Goal: Transaction & Acquisition: Book appointment/travel/reservation

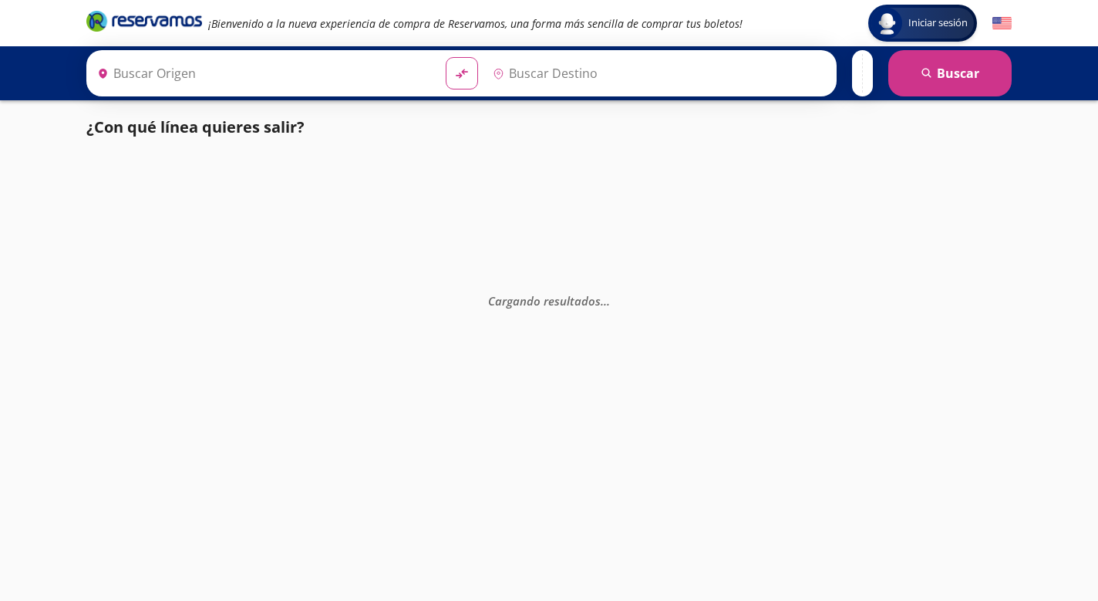
type input "[GEOGRAPHIC_DATA], [GEOGRAPHIC_DATA]"
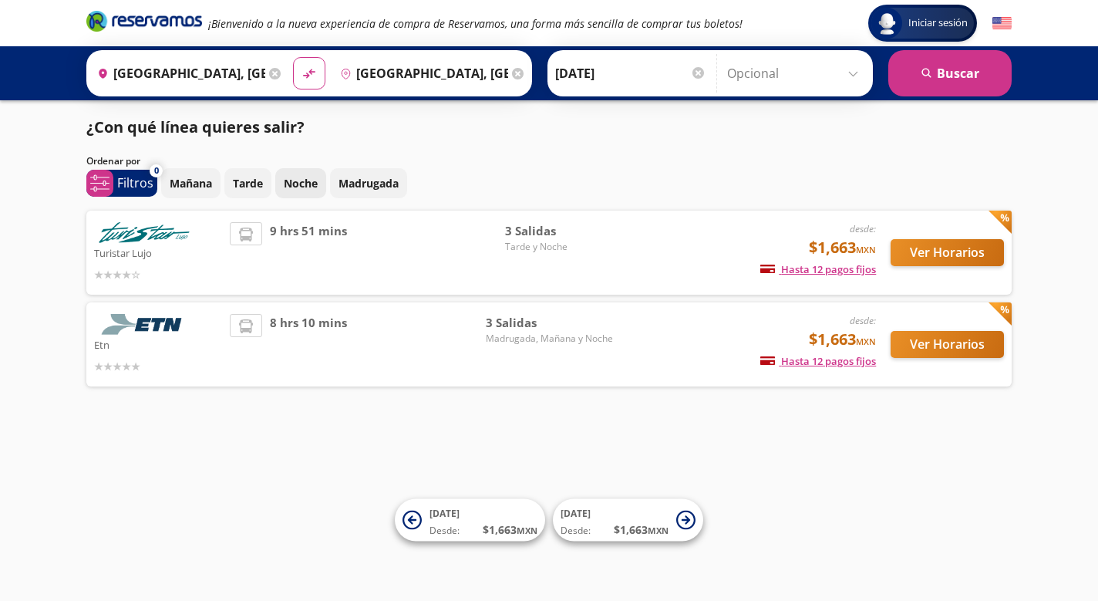
click at [325, 182] on button "Noche" at bounding box center [300, 183] width 51 height 30
click at [977, 248] on button "Ver Horarios" at bounding box center [947, 252] width 113 height 27
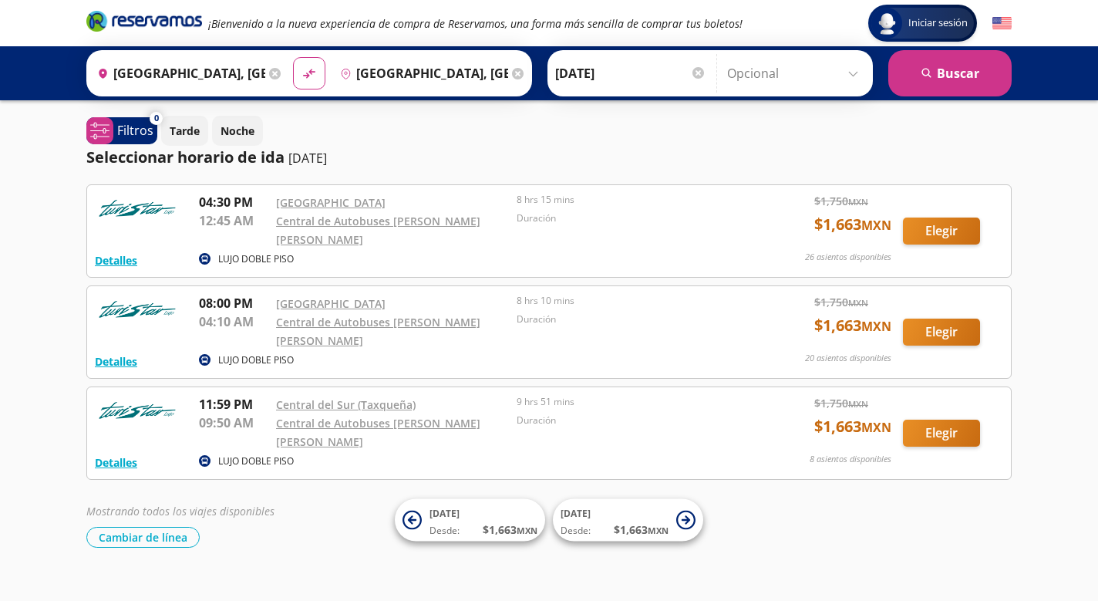
click at [938, 318] on button "Elegir" at bounding box center [941, 331] width 77 height 27
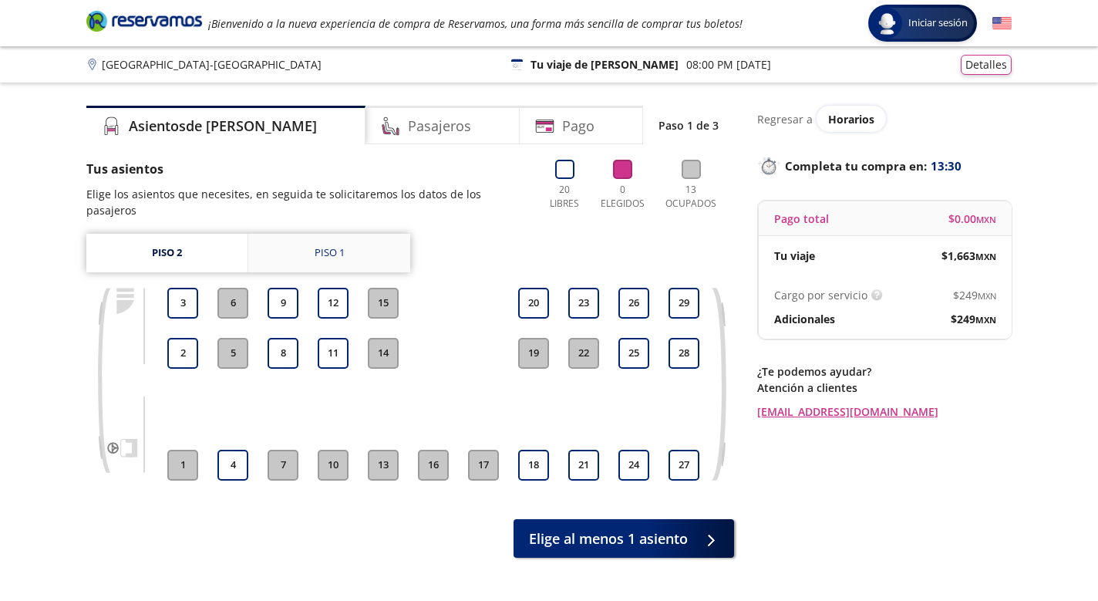
click at [376, 234] on link "Piso 1" at bounding box center [329, 253] width 162 height 39
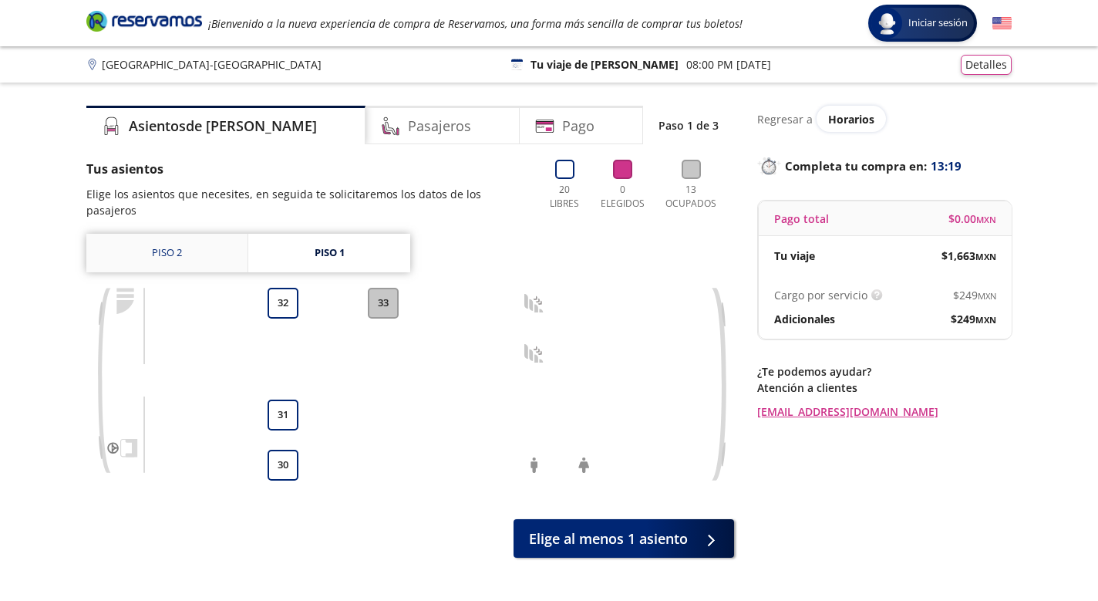
click at [191, 234] on link "Piso 2" at bounding box center [166, 253] width 161 height 39
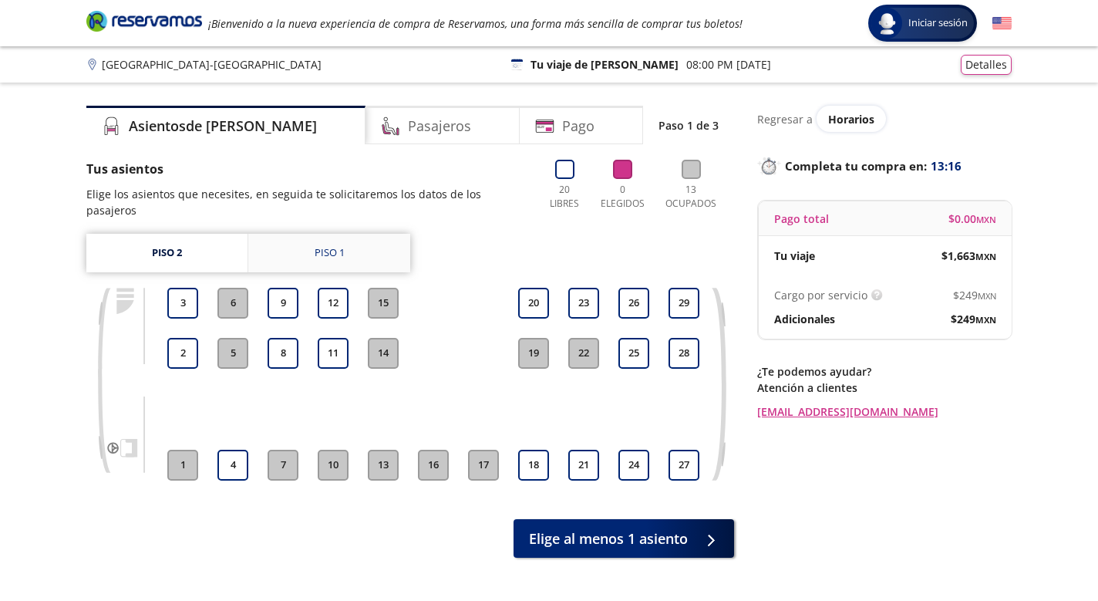
click at [339, 245] on div "Piso 1" at bounding box center [330, 252] width 30 height 15
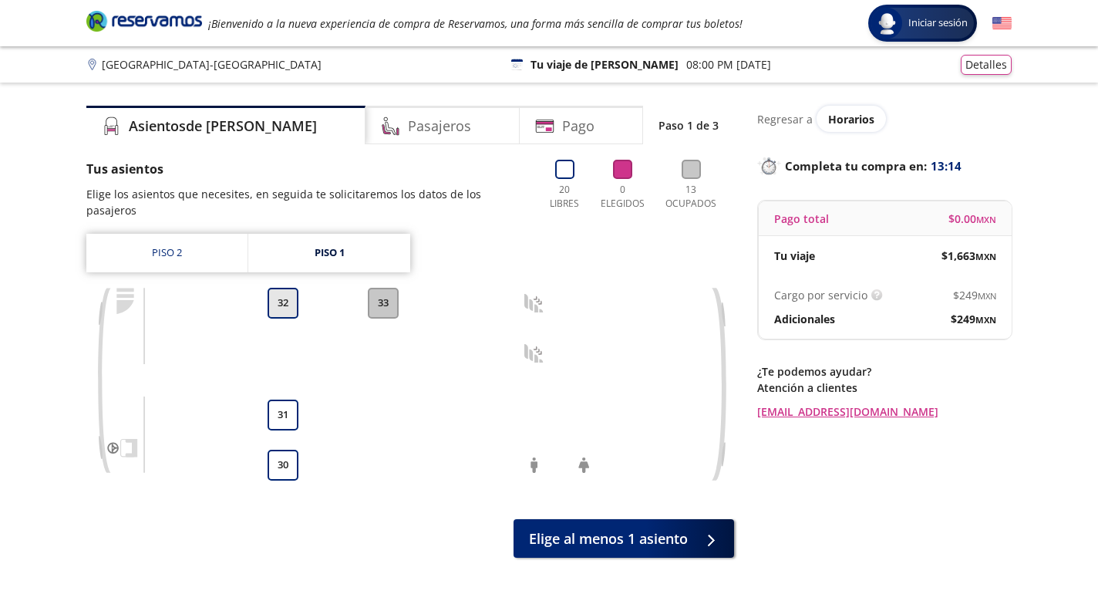
click at [283, 288] on button "32" at bounding box center [283, 303] width 31 height 31
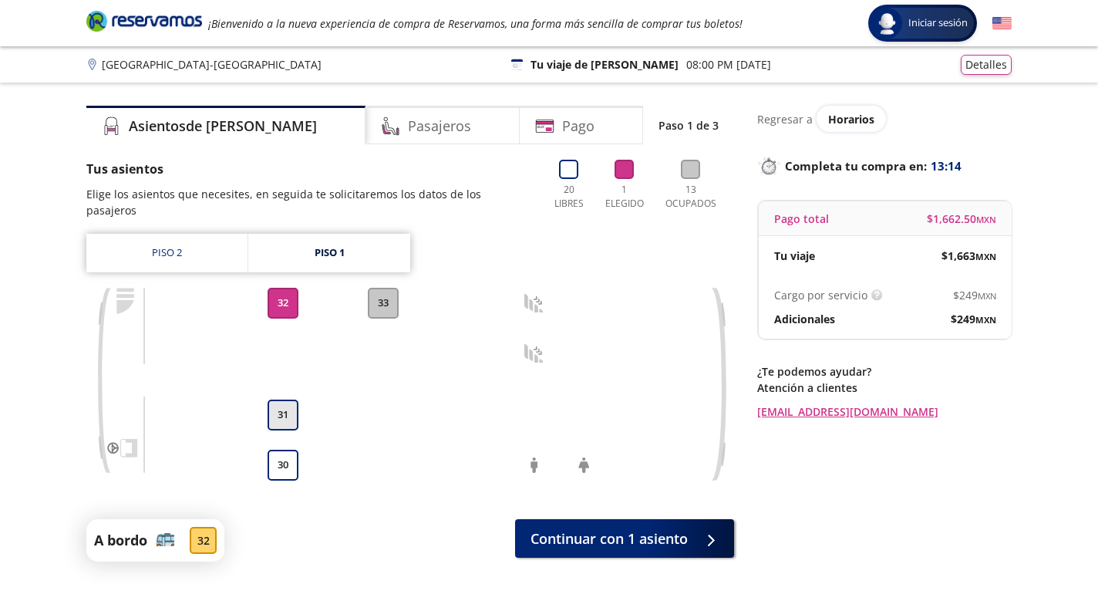
click at [280, 402] on button "31" at bounding box center [283, 414] width 31 height 31
click at [283, 451] on button "30" at bounding box center [283, 465] width 31 height 31
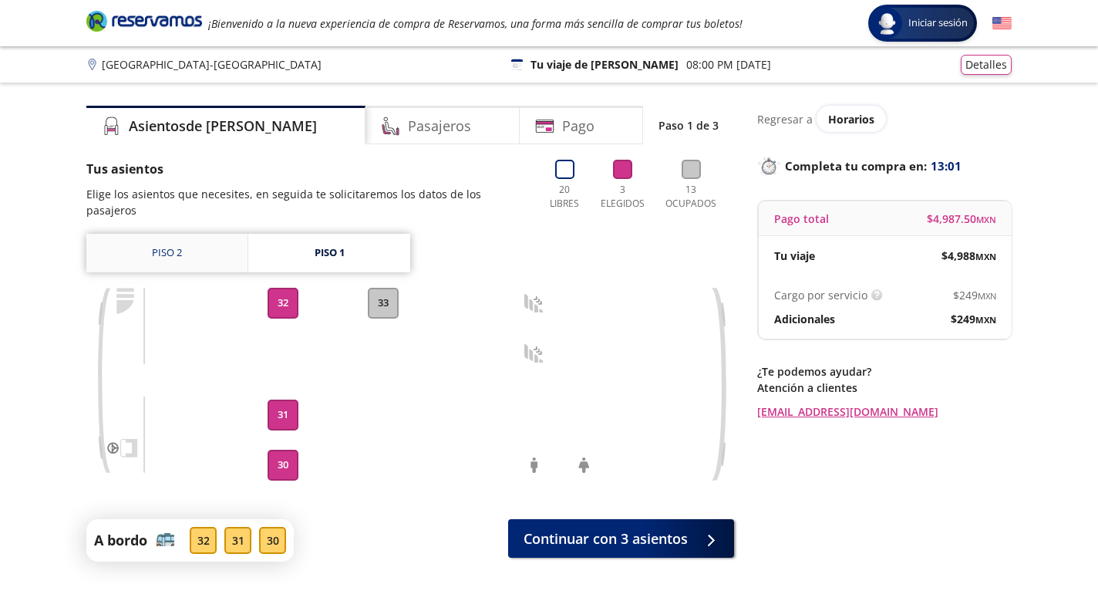
click at [168, 237] on link "Piso 2" at bounding box center [166, 253] width 161 height 39
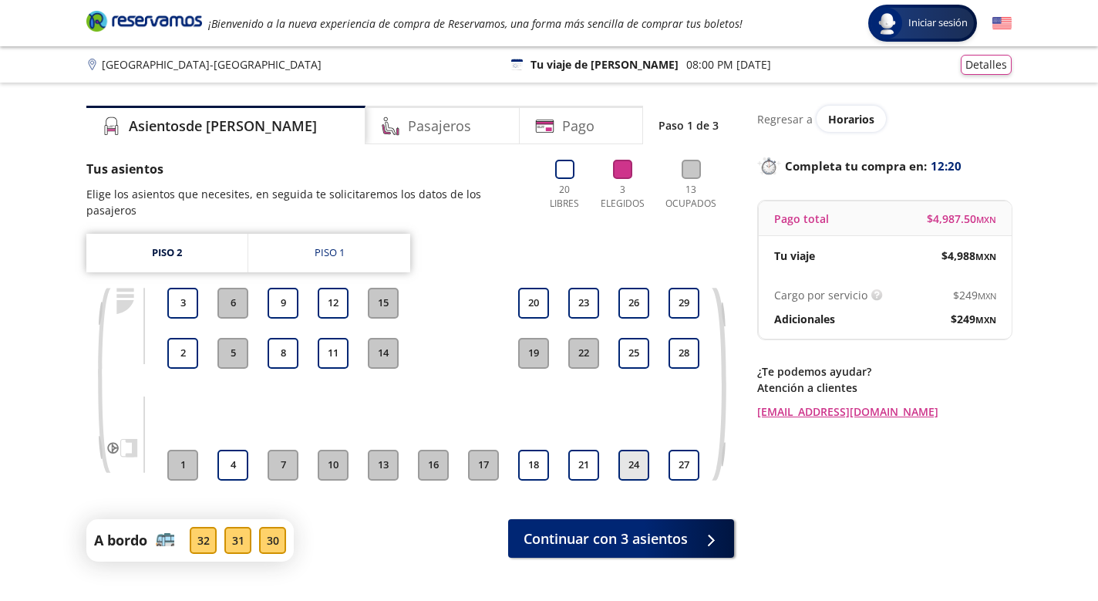
click at [635, 450] on button "24" at bounding box center [633, 465] width 31 height 31
click at [628, 450] on button "24" at bounding box center [633, 465] width 31 height 31
click at [339, 245] on div "Piso 1" at bounding box center [330, 252] width 30 height 15
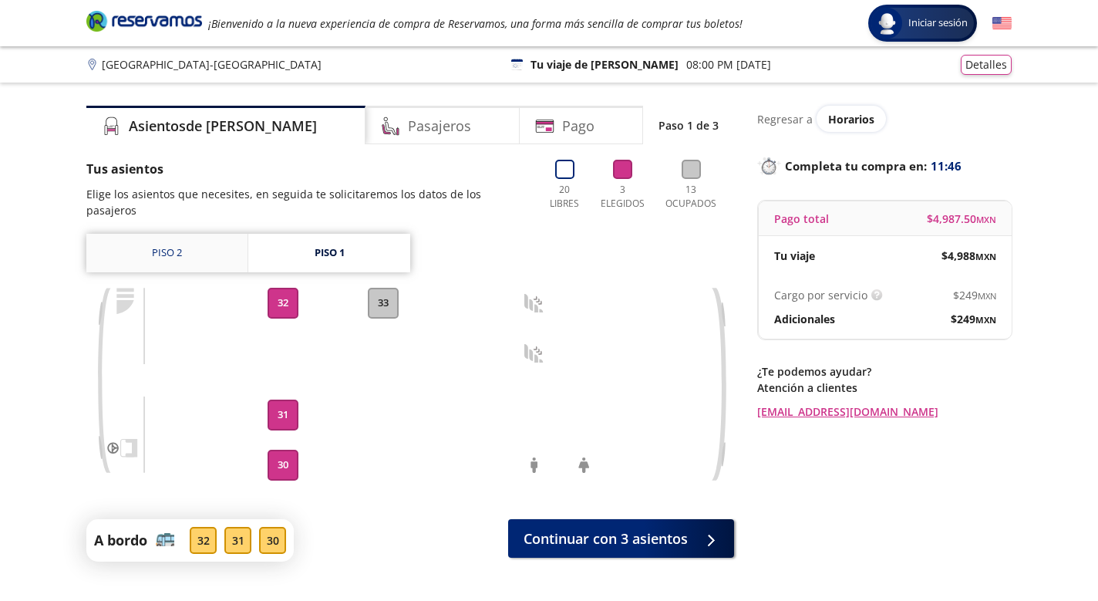
click at [187, 239] on link "Piso 2" at bounding box center [166, 253] width 161 height 39
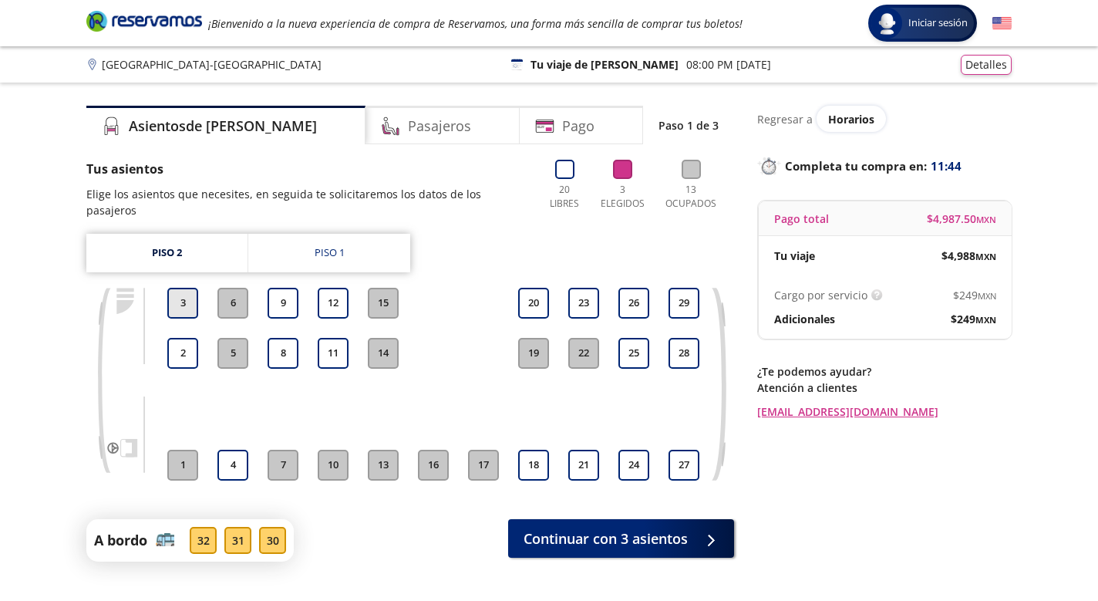
click at [190, 291] on button "3" at bounding box center [182, 303] width 31 height 31
click at [181, 348] on button "2" at bounding box center [182, 353] width 31 height 31
click at [238, 450] on button "4" at bounding box center [232, 465] width 31 height 31
click at [205, 529] on div "32" at bounding box center [203, 540] width 27 height 27
click at [239, 527] on div "31" at bounding box center [237, 540] width 27 height 27
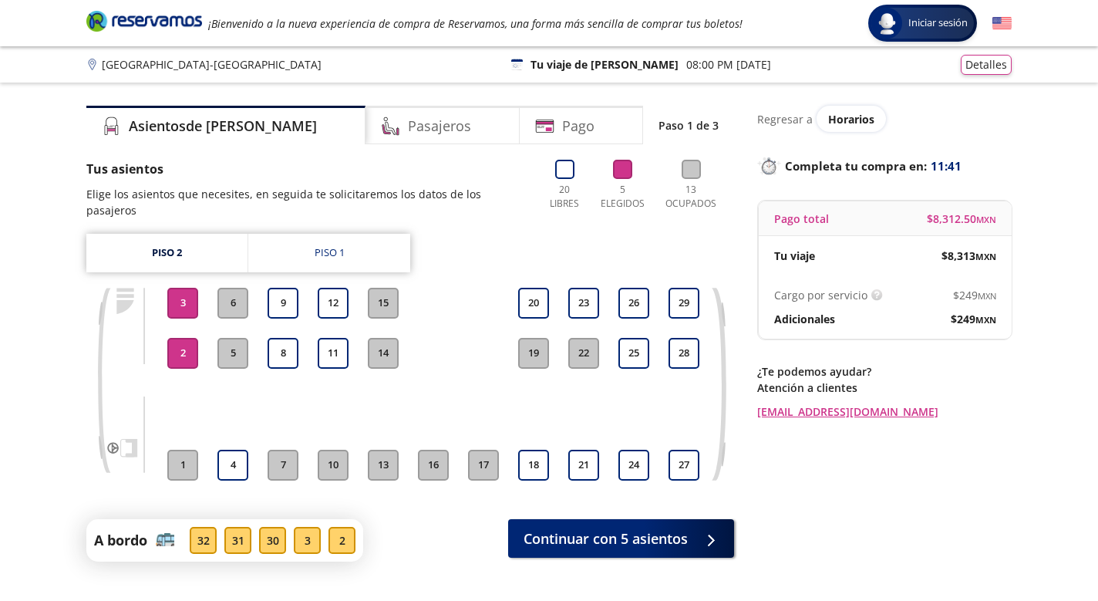
click at [282, 527] on div "30" at bounding box center [272, 540] width 27 height 27
click at [170, 245] on link "Piso 2" at bounding box center [166, 253] width 161 height 39
click at [296, 258] on div "Piso 2 Piso 1 1 2 3 4 5 6 7 8 9 10 11 12 13 14 15 16 17 18 19 20 21 22 23 24 25…" at bounding box center [410, 369] width 648 height 270
click at [337, 245] on div "Piso 1" at bounding box center [330, 252] width 30 height 15
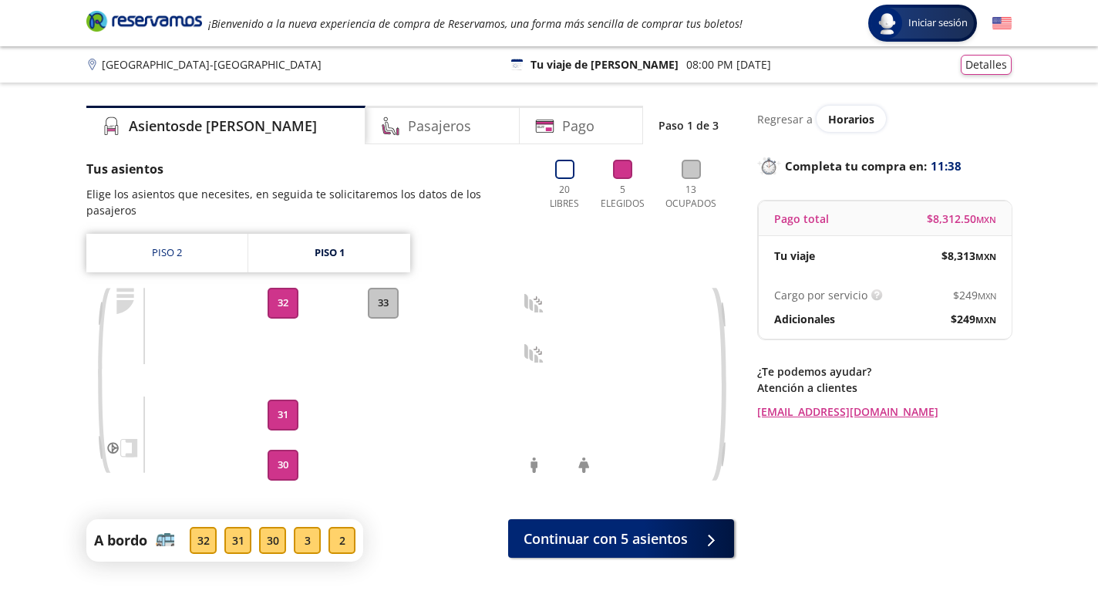
click at [283, 298] on button "32" at bounding box center [283, 303] width 31 height 31
click at [278, 400] on button "31" at bounding box center [283, 414] width 31 height 31
click at [281, 450] on button "30" at bounding box center [283, 465] width 31 height 31
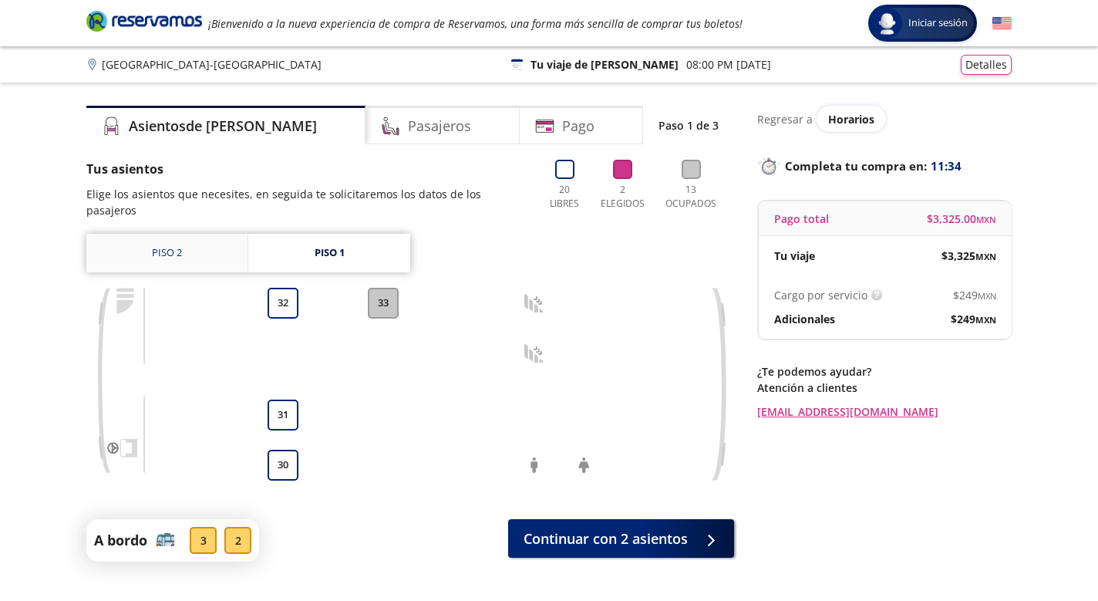
click at [191, 253] on link "Piso 2" at bounding box center [166, 253] width 161 height 39
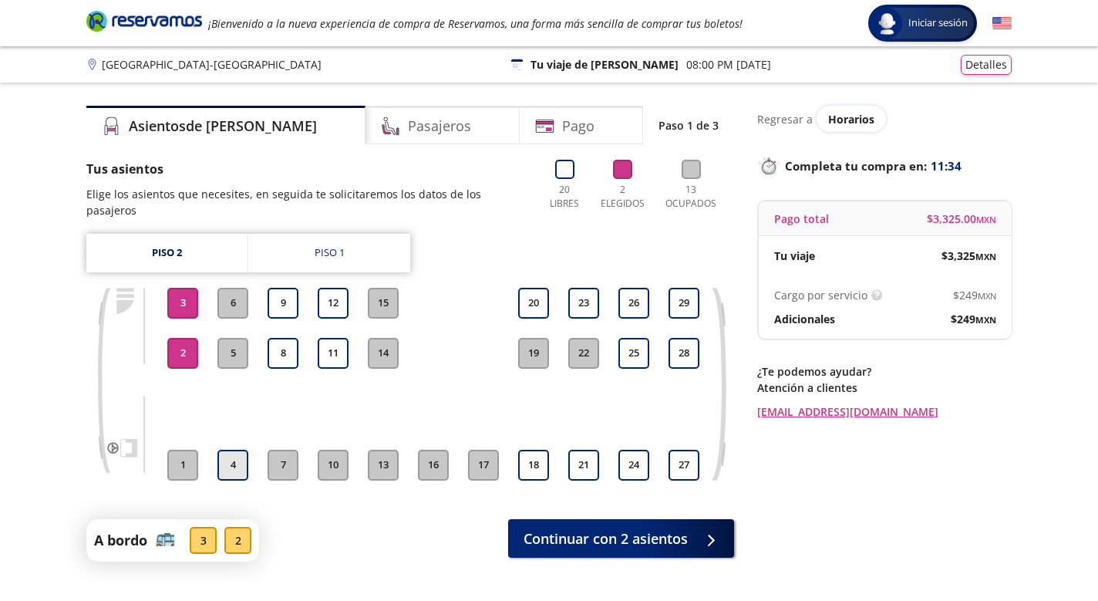
click at [238, 450] on button "4" at bounding box center [232, 465] width 31 height 31
click at [187, 288] on button "3" at bounding box center [182, 303] width 31 height 31
click at [186, 345] on button "2" at bounding box center [182, 353] width 31 height 31
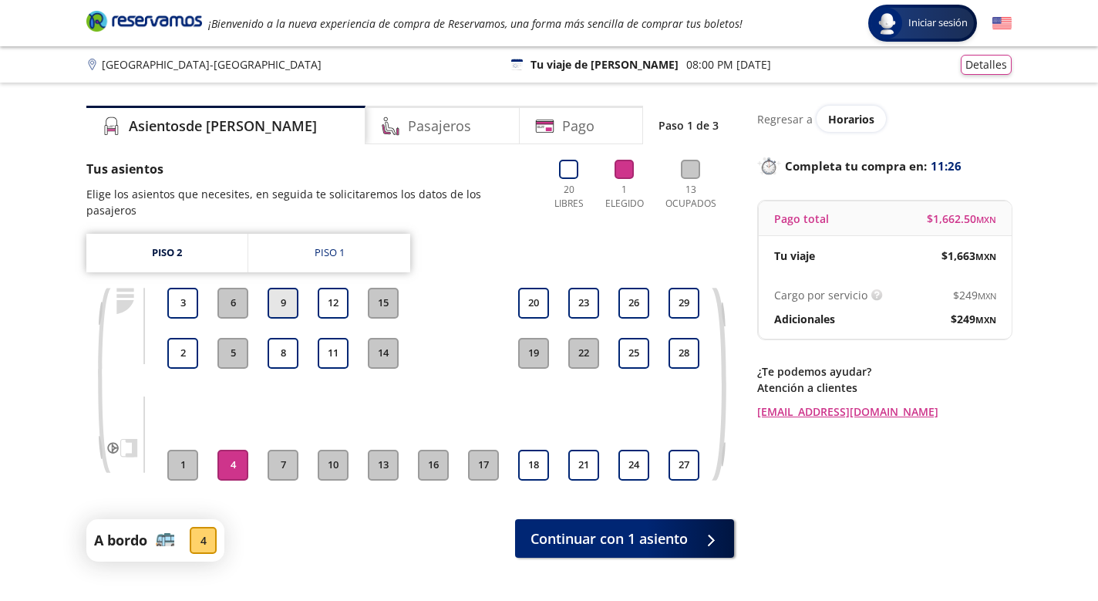
click at [279, 288] on button "9" at bounding box center [283, 303] width 31 height 31
click at [276, 338] on button "8" at bounding box center [283, 353] width 31 height 31
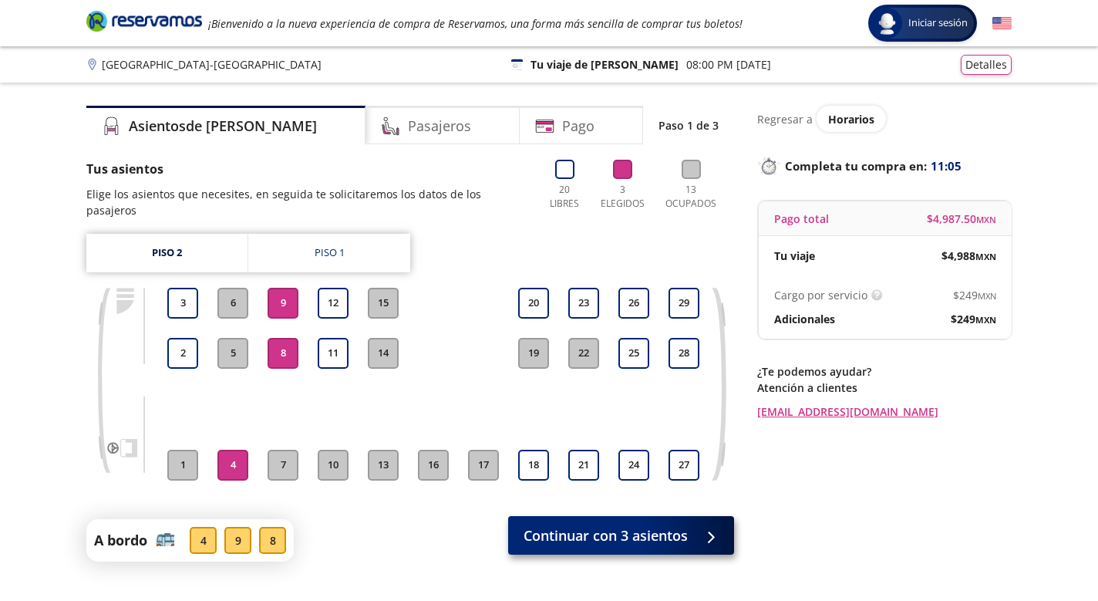
click at [610, 525] on span "Continuar con 3 asientos" at bounding box center [606, 535] width 164 height 21
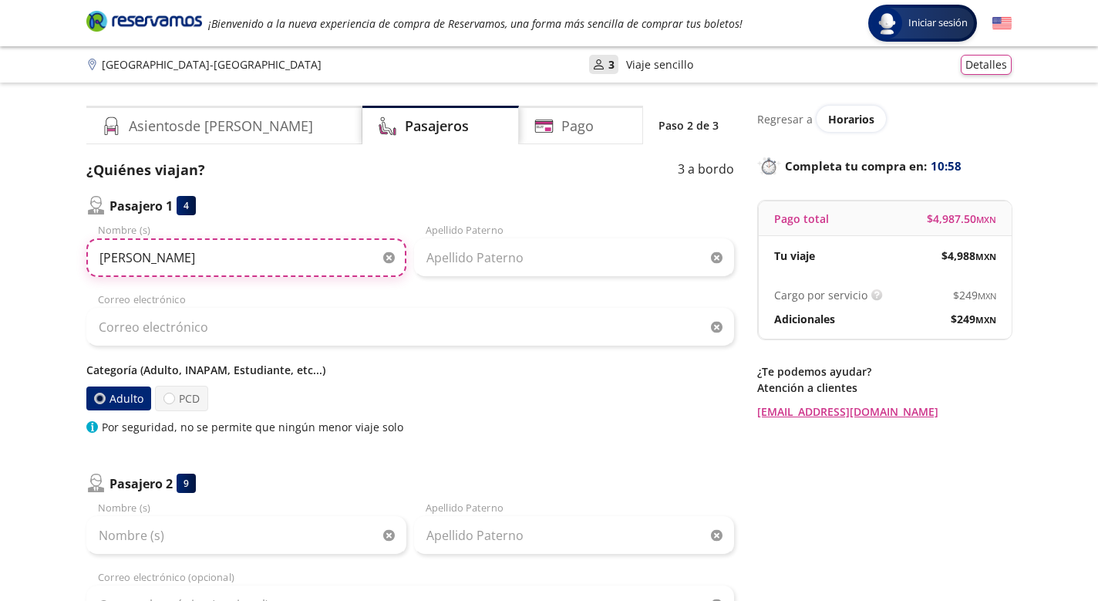
type input "[PERSON_NAME]"
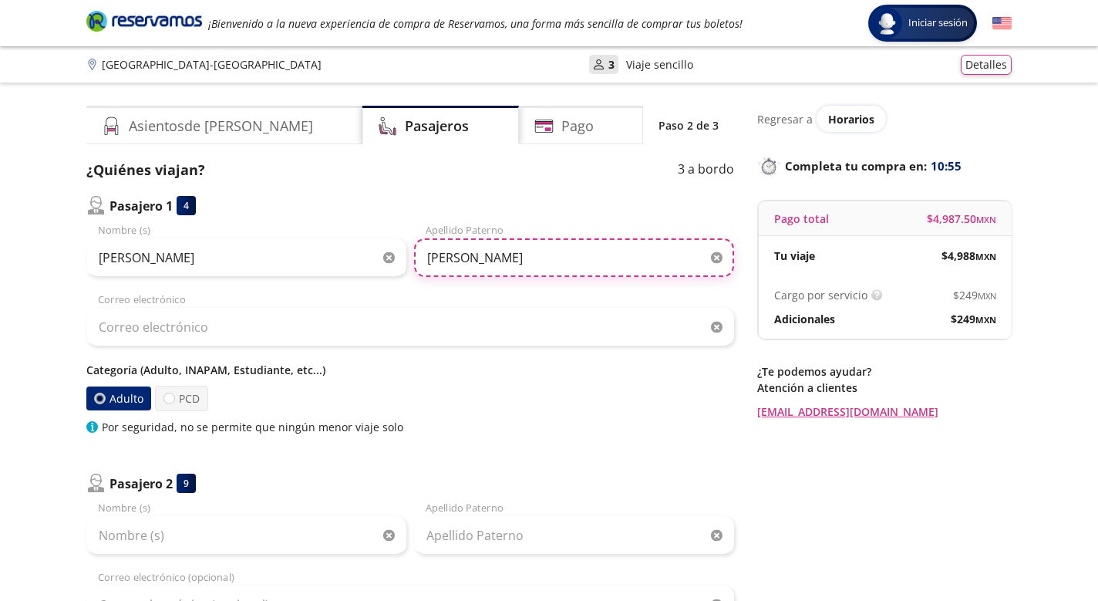
type input "[PERSON_NAME]"
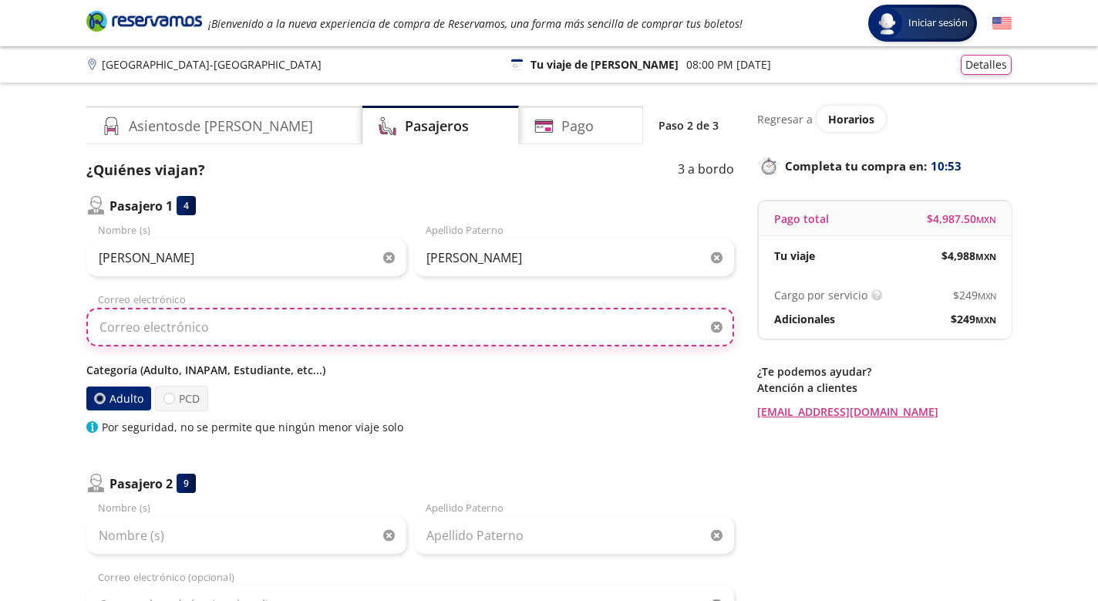
type input "[PERSON_NAME][EMAIL_ADDRESS][PERSON_NAME][DOMAIN_NAME]"
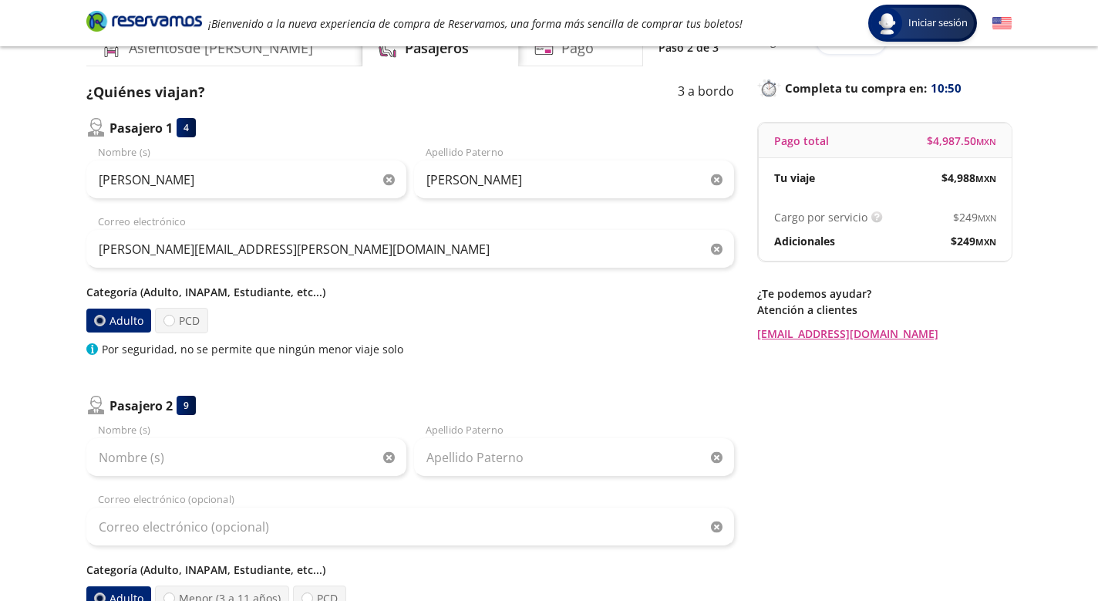
scroll to position [87, 0]
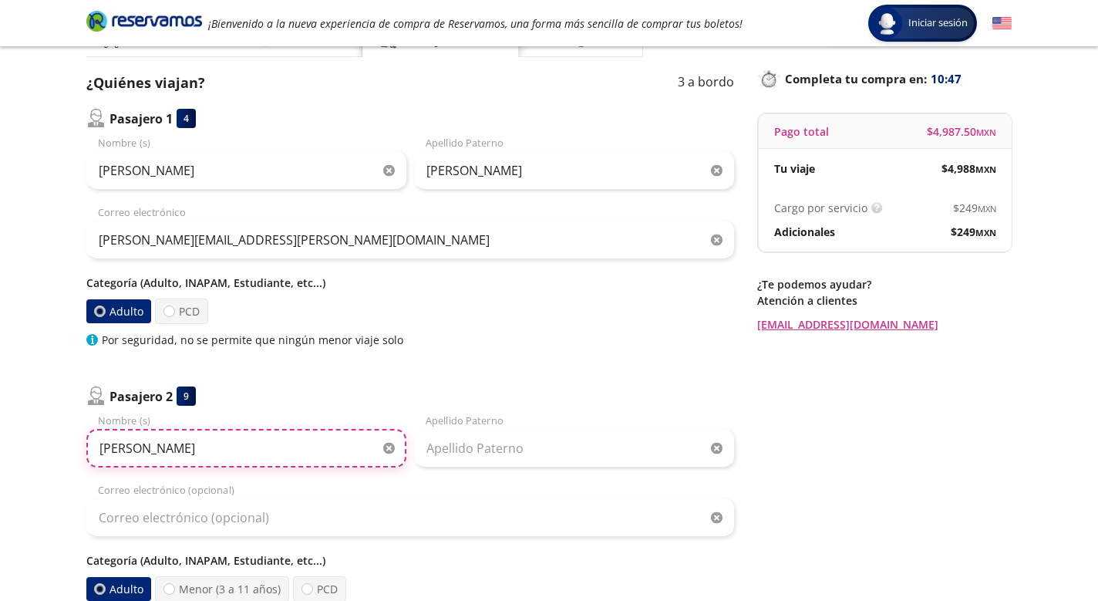
type input "[PERSON_NAME]"
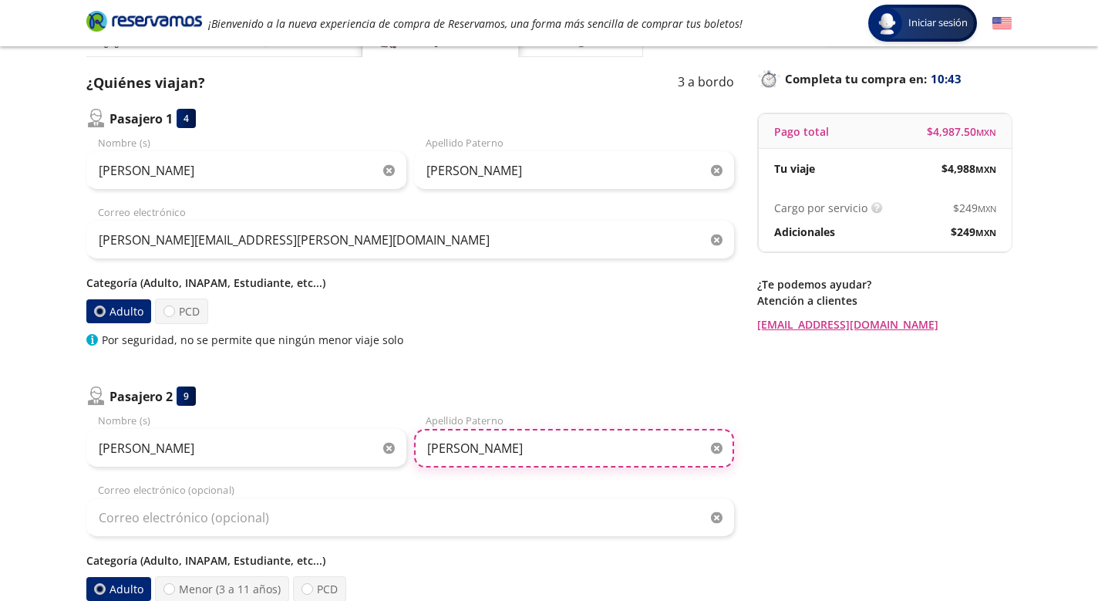
type input "[PERSON_NAME]"
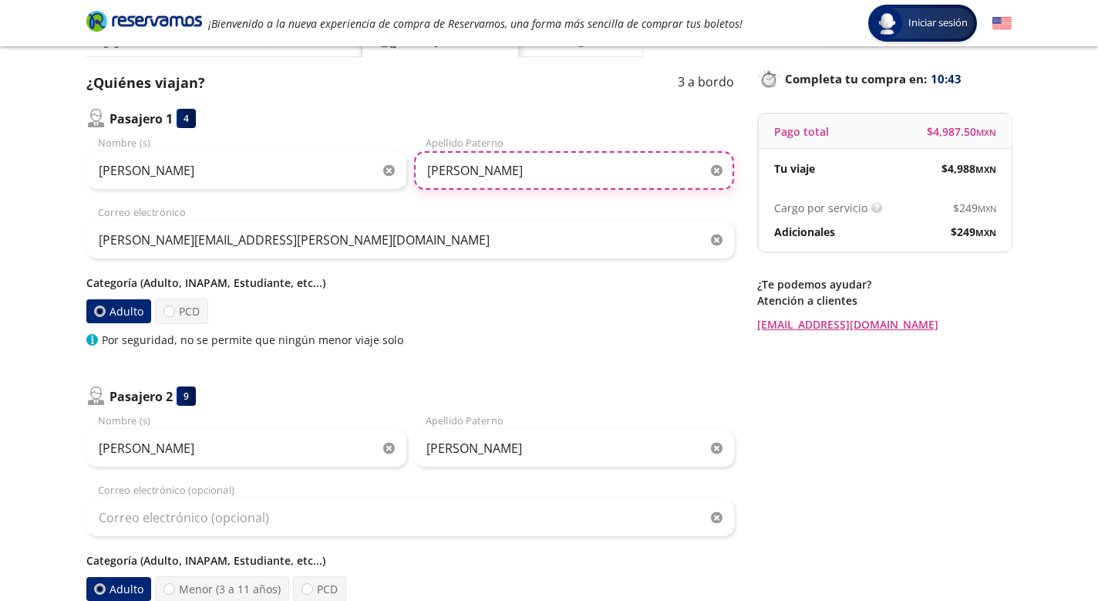
click at [491, 172] on input "[PERSON_NAME]" at bounding box center [574, 170] width 320 height 39
type input "[PERSON_NAME]"
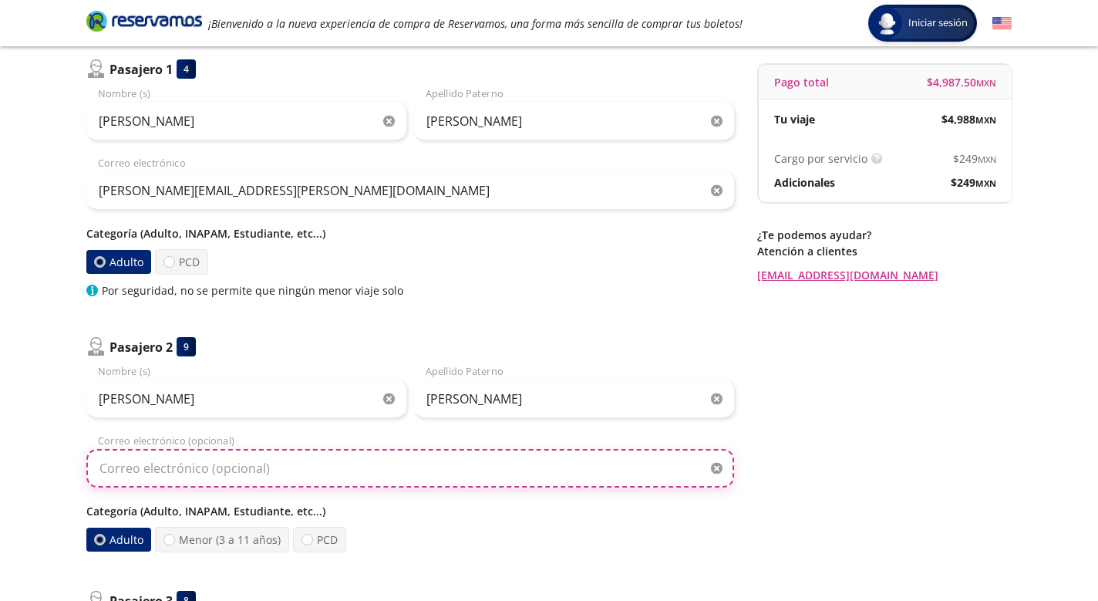
scroll to position [242, 0]
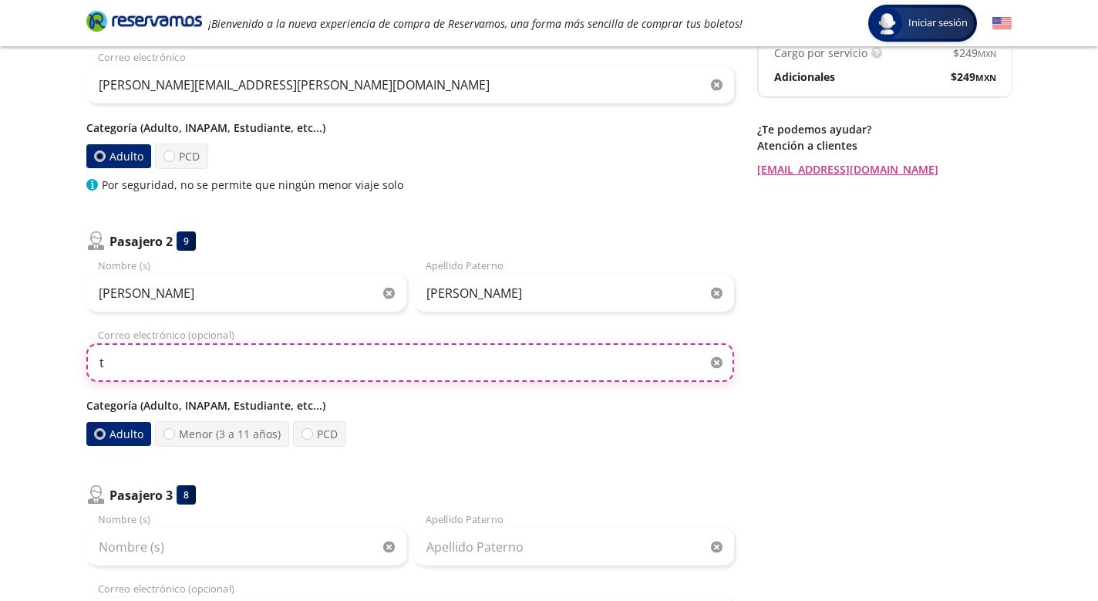
type input "th"
type input "[PERSON_NAME][EMAIL_ADDRESS][PERSON_NAME][DOMAIN_NAME]"
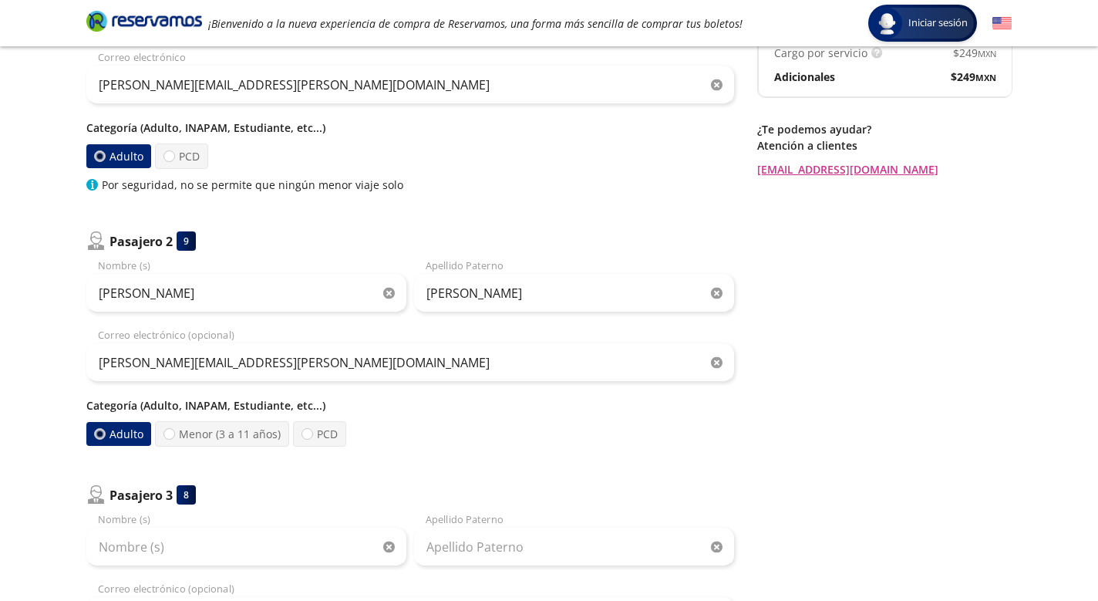
scroll to position [312, 0]
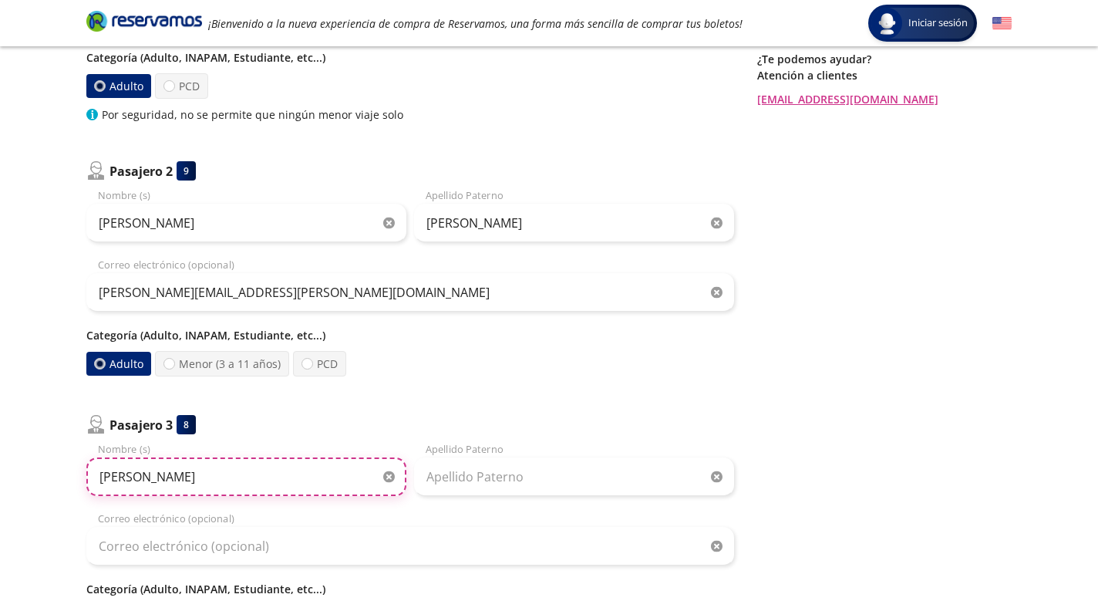
type input "[PERSON_NAME]"
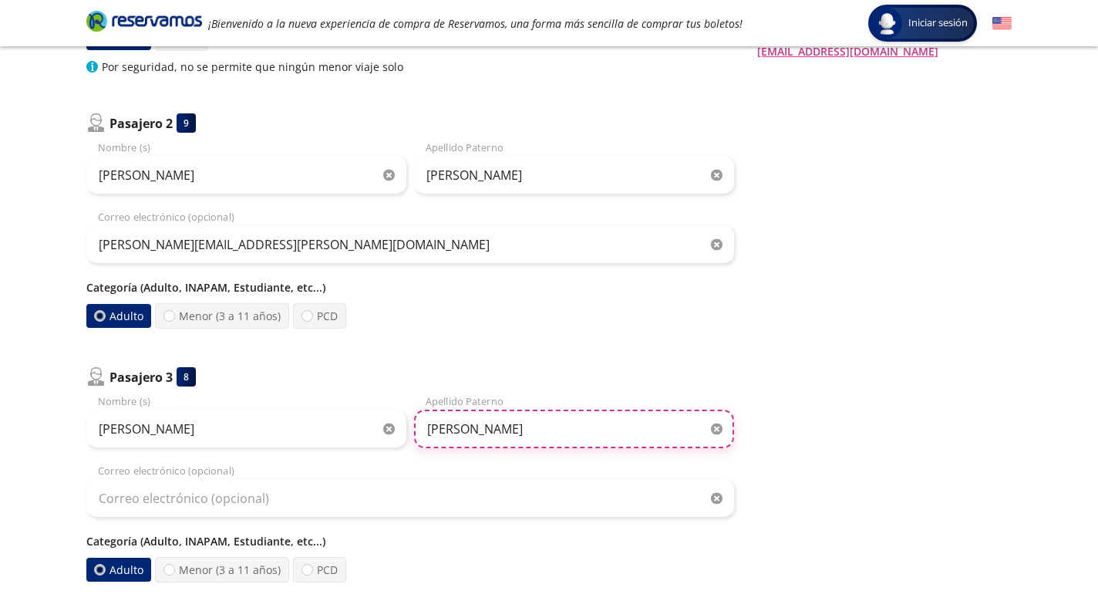
scroll to position [402, 0]
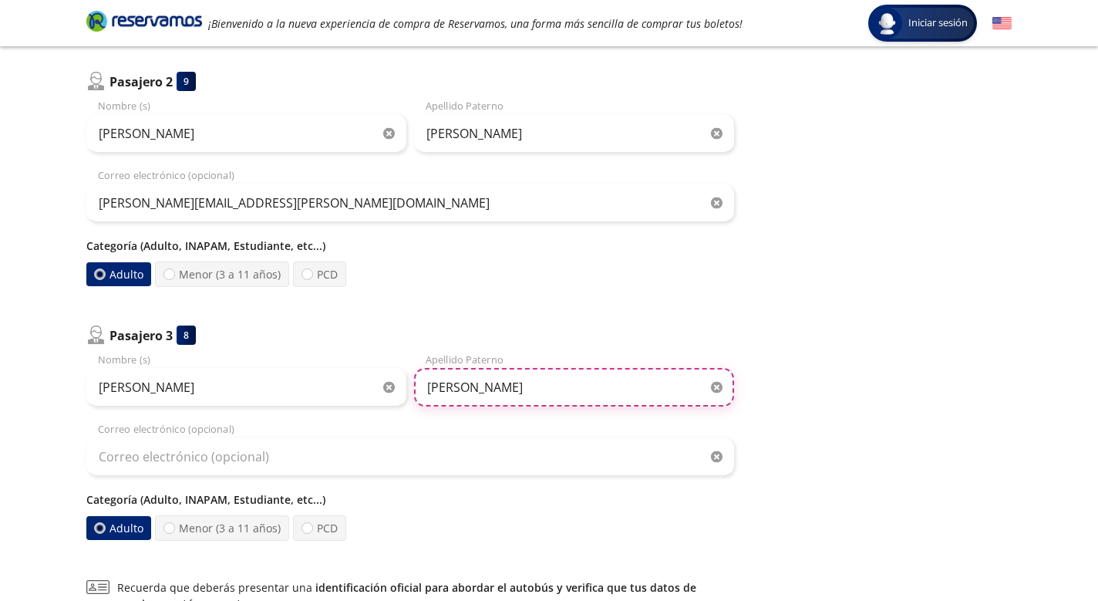
type input "[PERSON_NAME]"
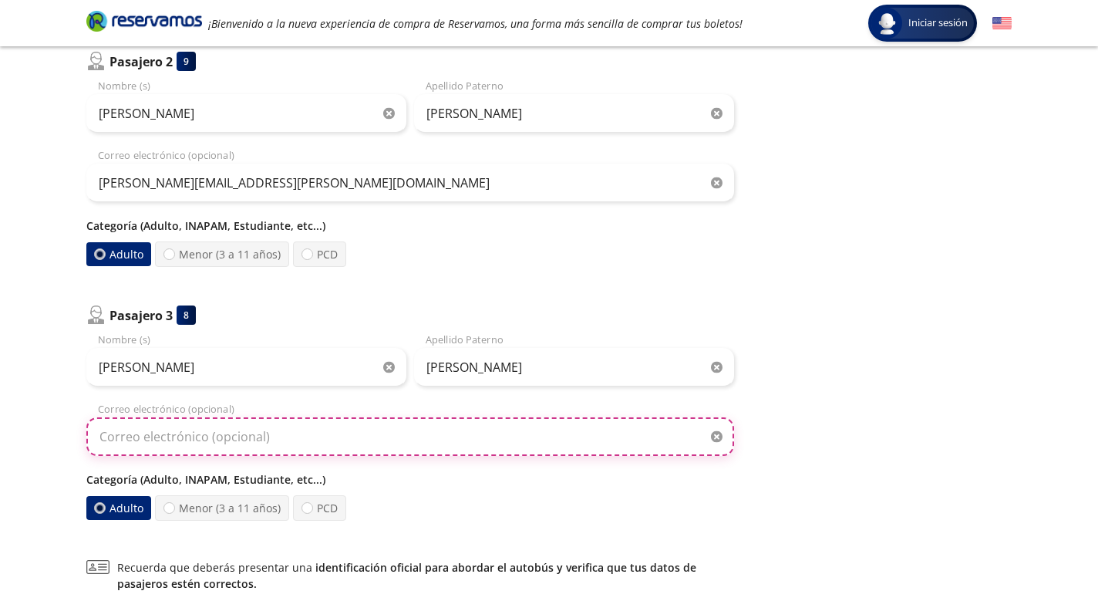
scroll to position [424, 0]
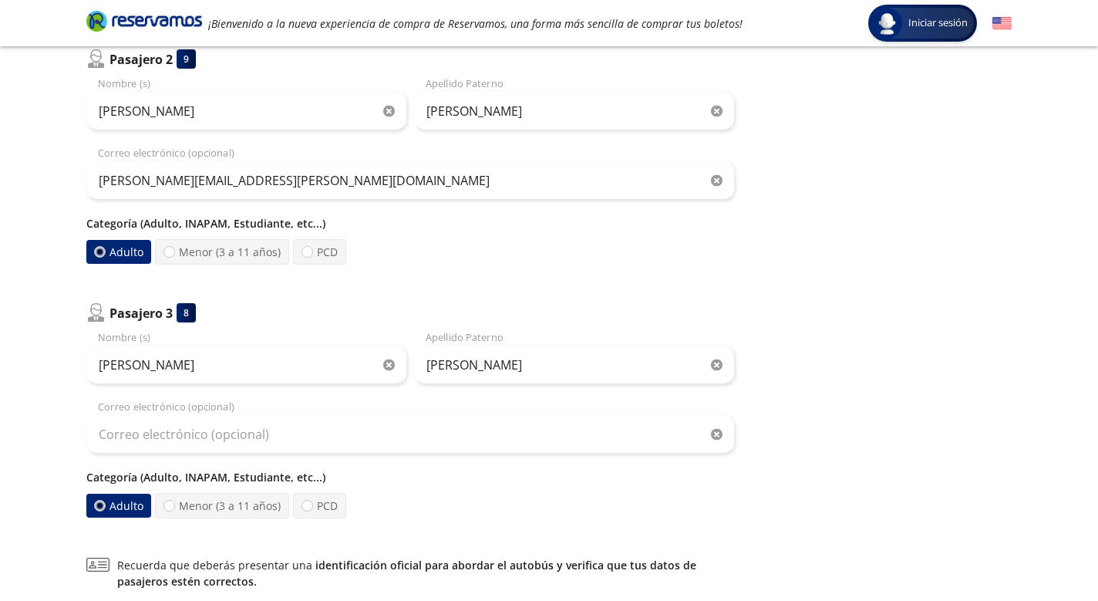
click at [454, 454] on div "Sophia Nombre (s) [PERSON_NAME] Apellido [PERSON_NAME] Correo electrónico (opci…" at bounding box center [410, 424] width 648 height 188
click at [306, 507] on div at bounding box center [308, 506] width 12 height 12
click at [306, 507] on input "PCD" at bounding box center [307, 505] width 10 height 10
radio input "true"
radio input "false"
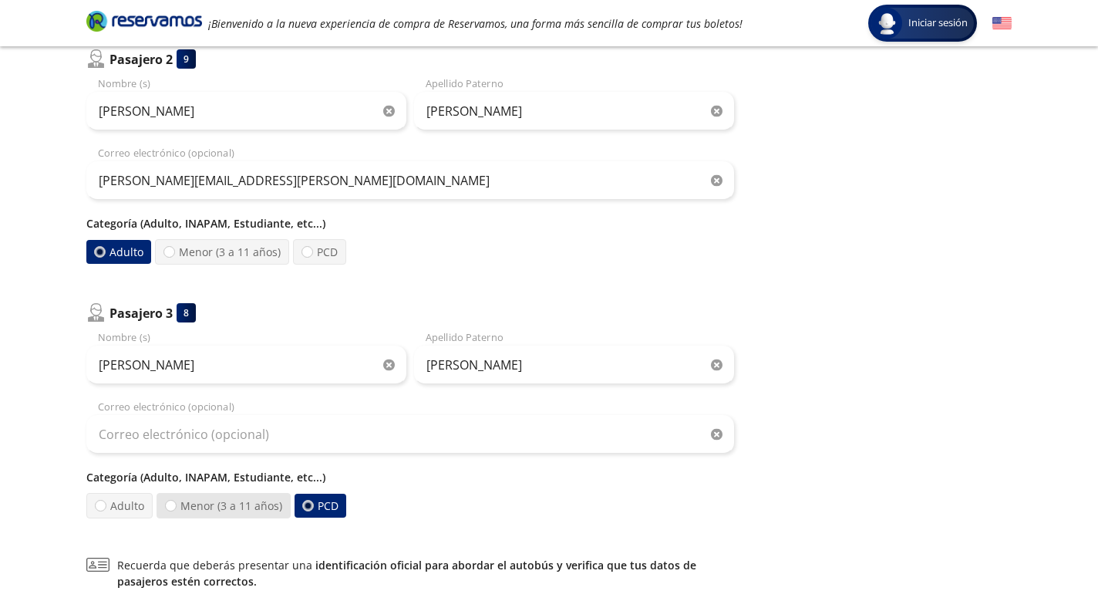
click at [245, 507] on label "Menor (3 a 11 años)" at bounding box center [224, 505] width 134 height 25
click at [176, 507] on input "Menor (3 a 11 años)" at bounding box center [171, 505] width 10 height 10
radio input "true"
click at [322, 507] on label "PCD" at bounding box center [319, 505] width 53 height 25
click at [312, 507] on input "PCD" at bounding box center [307, 505] width 10 height 10
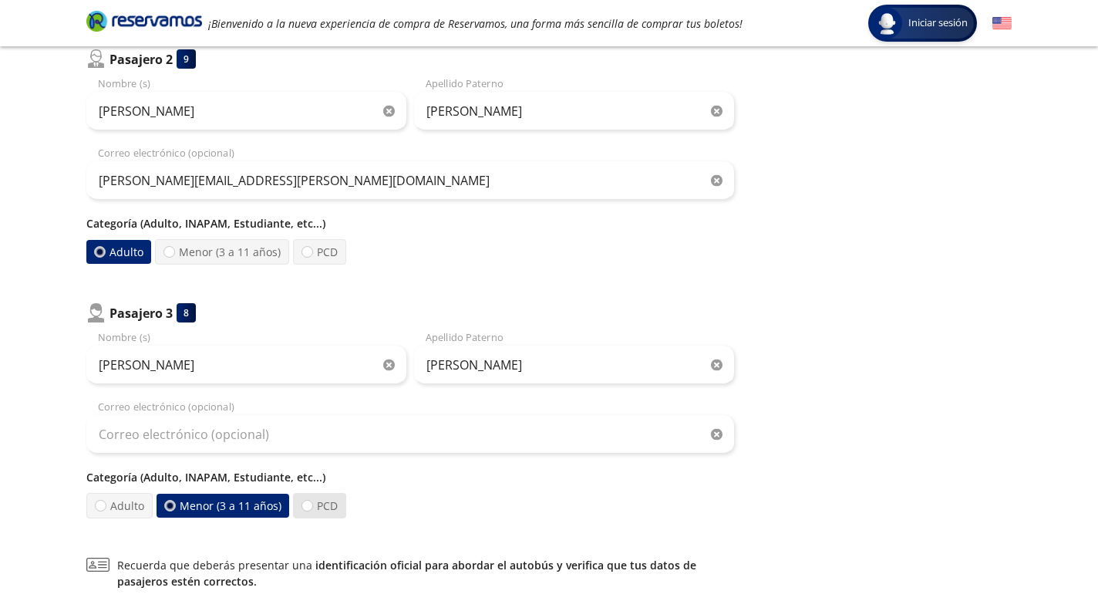
radio input "true"
radio input "false"
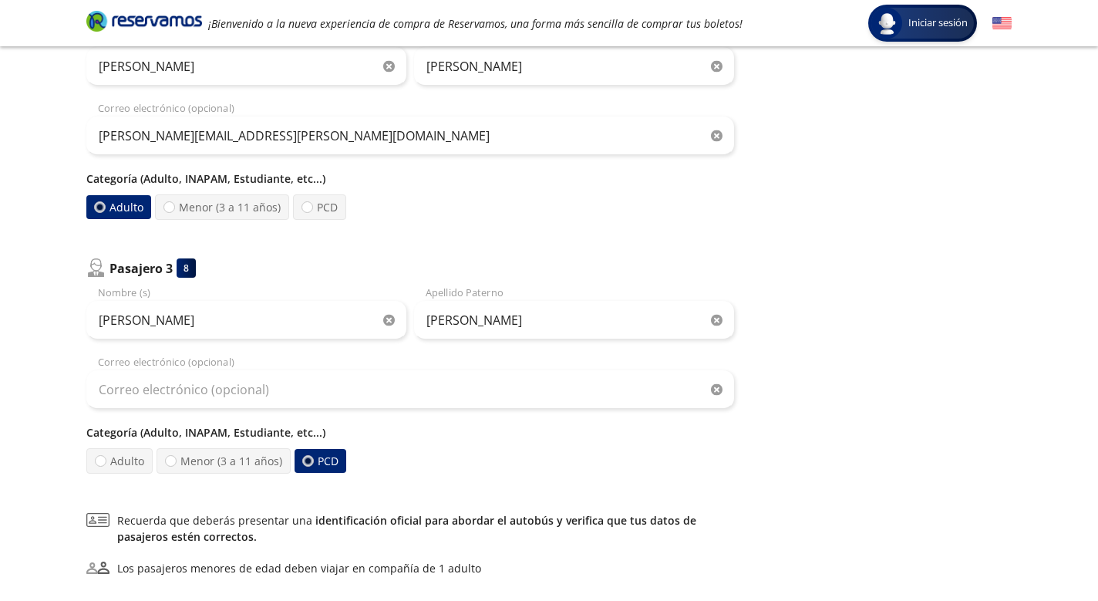
scroll to position [460, 0]
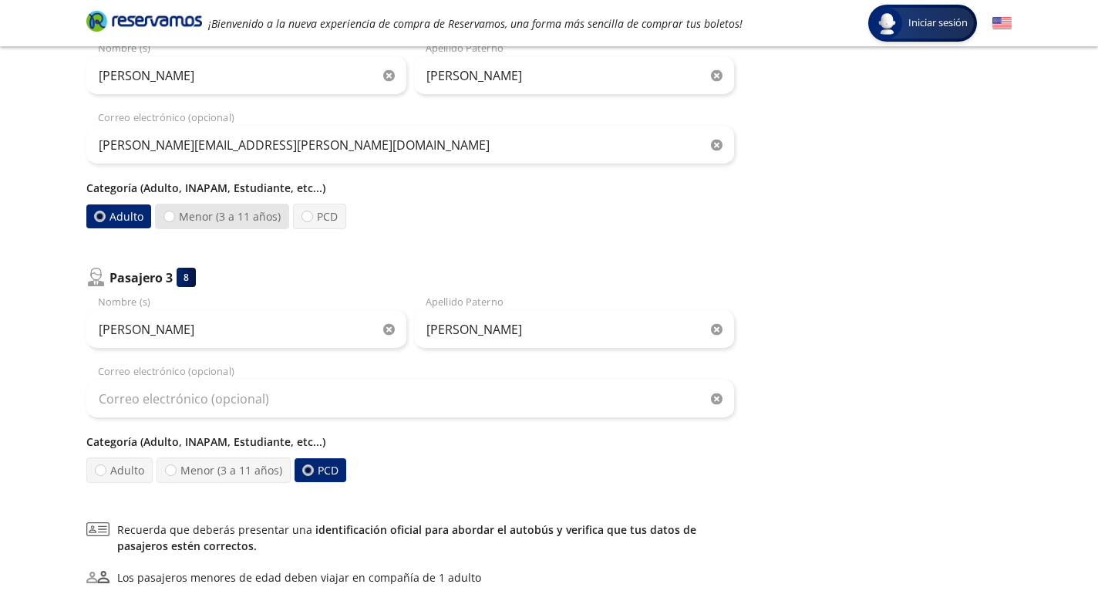
click at [174, 214] on label "Menor (3 a 11 años)" at bounding box center [222, 216] width 134 height 25
click at [174, 214] on input "Menor (3 a 11 años)" at bounding box center [169, 216] width 10 height 10
radio input "true"
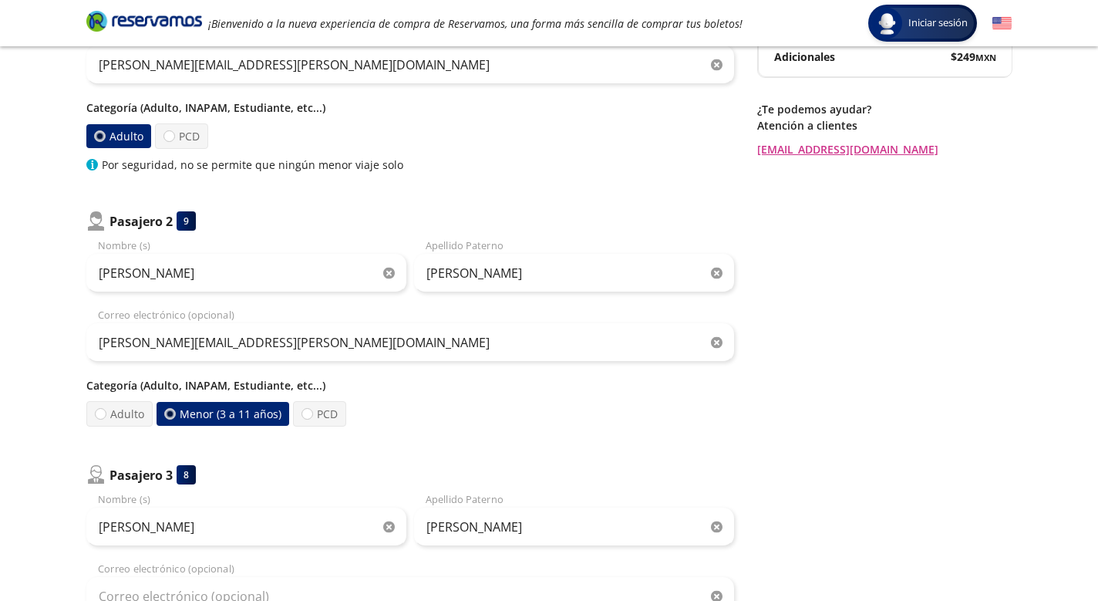
scroll to position [263, 0]
click at [113, 413] on label "Adulto" at bounding box center [119, 412] width 66 height 25
click at [106, 413] on input "Adulto" at bounding box center [101, 413] width 10 height 10
radio input "true"
radio input "false"
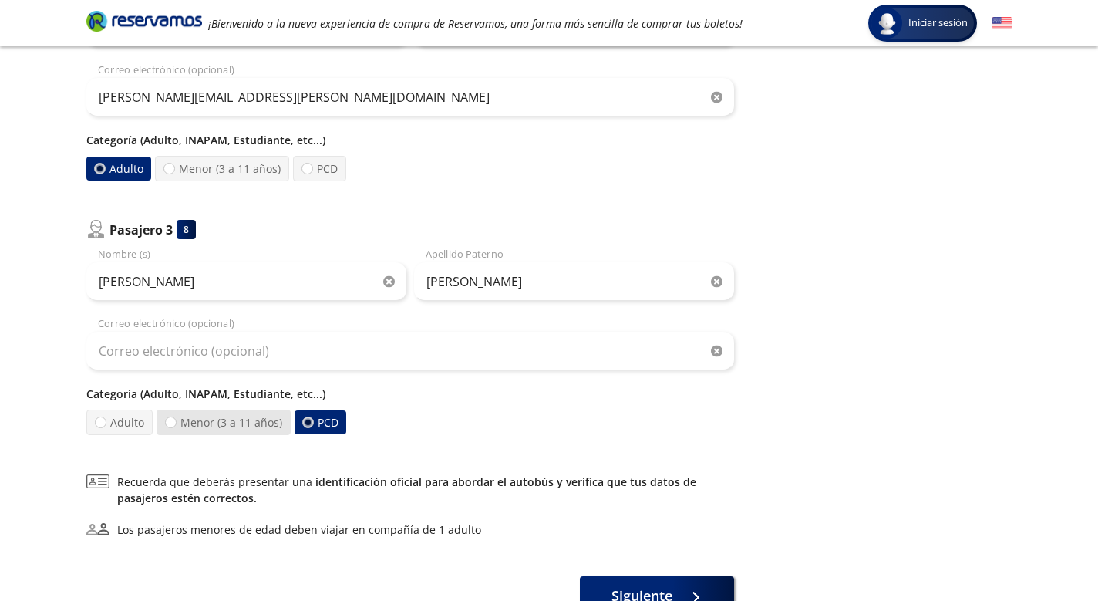
scroll to position [509, 0]
click at [308, 418] on div at bounding box center [308, 421] width 12 height 12
click at [308, 418] on input "PCD" at bounding box center [307, 421] width 11 height 11
click at [204, 418] on label "Menor (3 a 11 años)" at bounding box center [224, 420] width 134 height 25
click at [175, 418] on input "Menor (3 a 11 años)" at bounding box center [170, 421] width 10 height 10
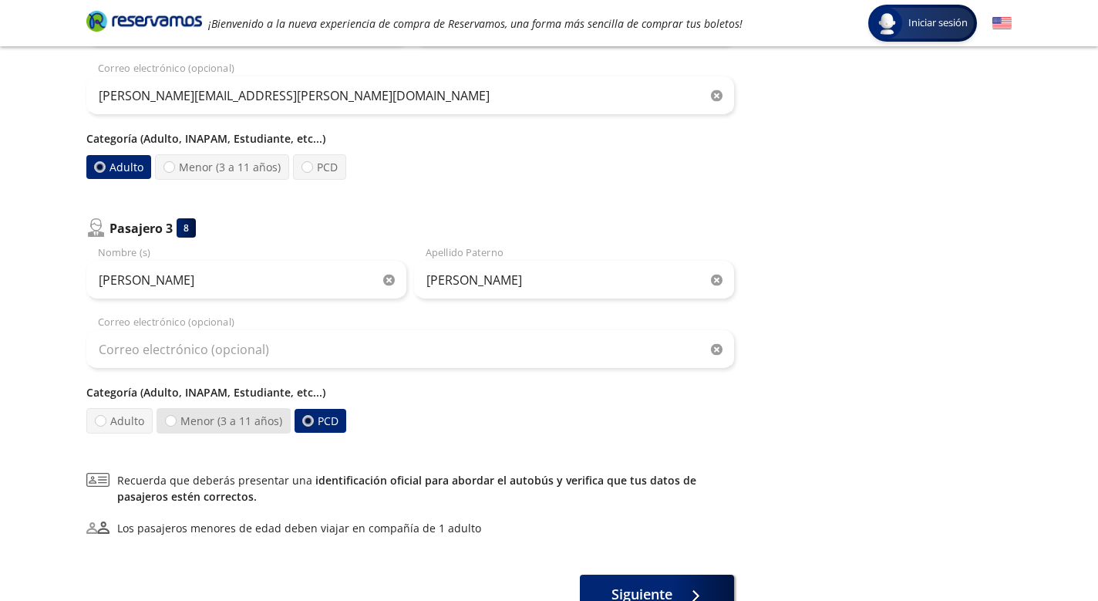
radio input "true"
radio input "false"
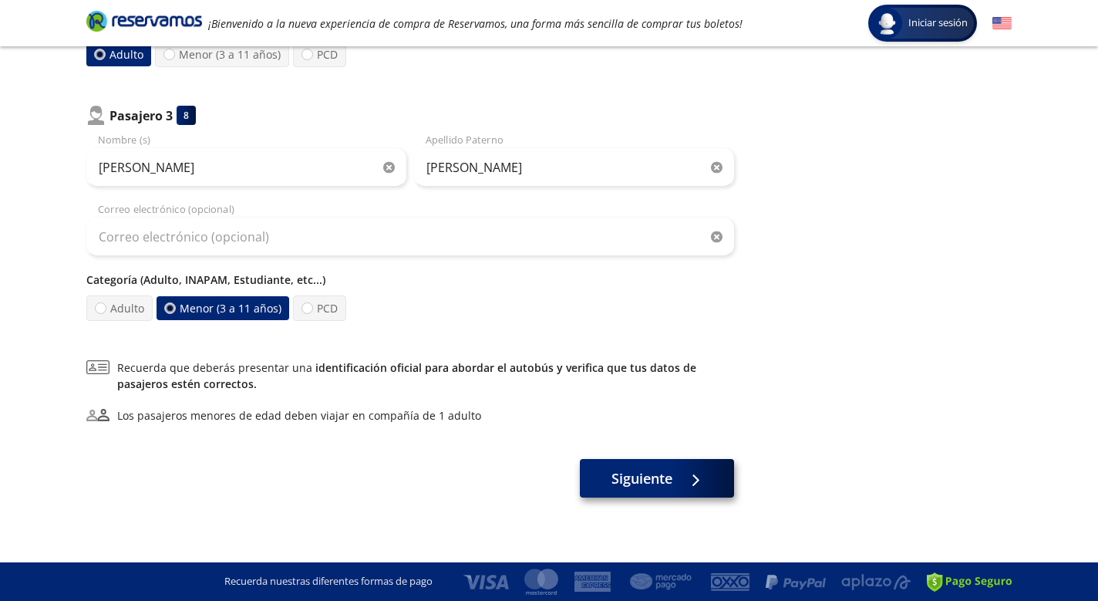
scroll to position [622, 0]
click at [662, 482] on span "Siguiente" at bounding box center [642, 478] width 61 height 21
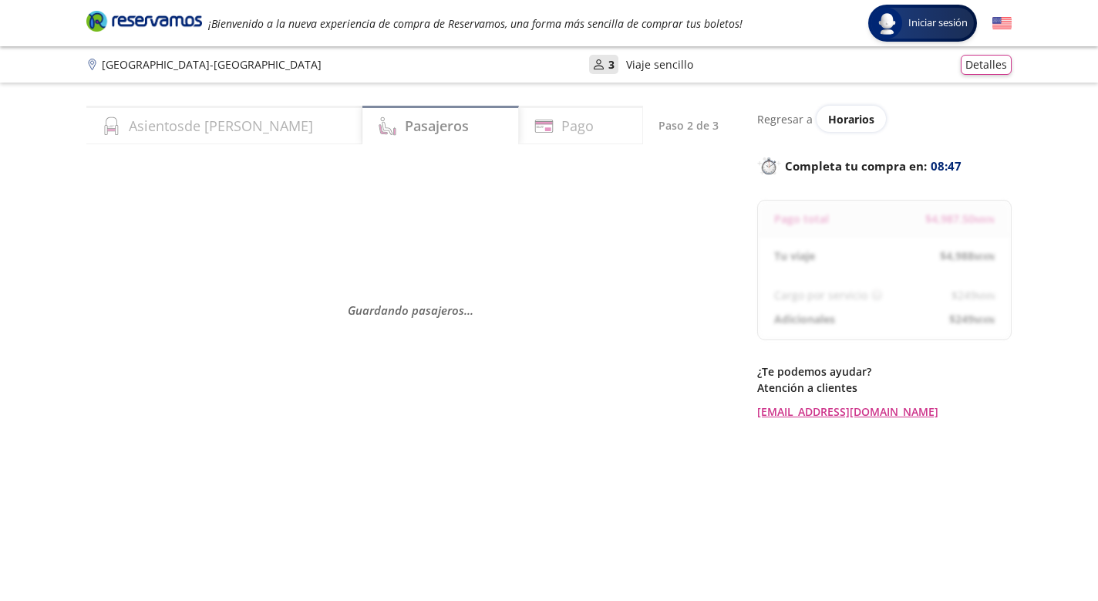
scroll to position [0, 0]
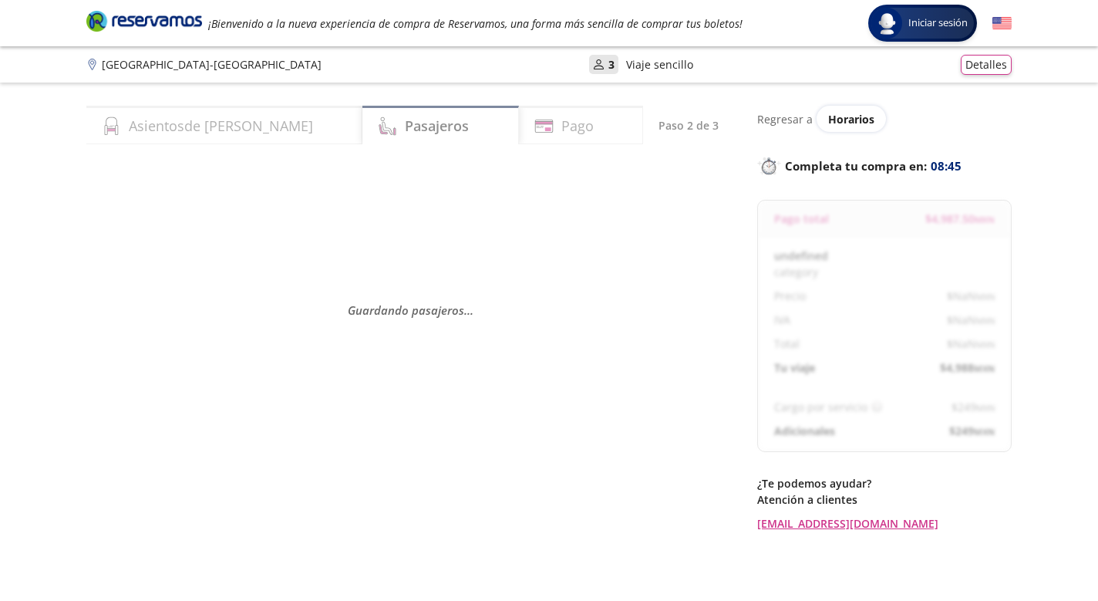
select select "MX"
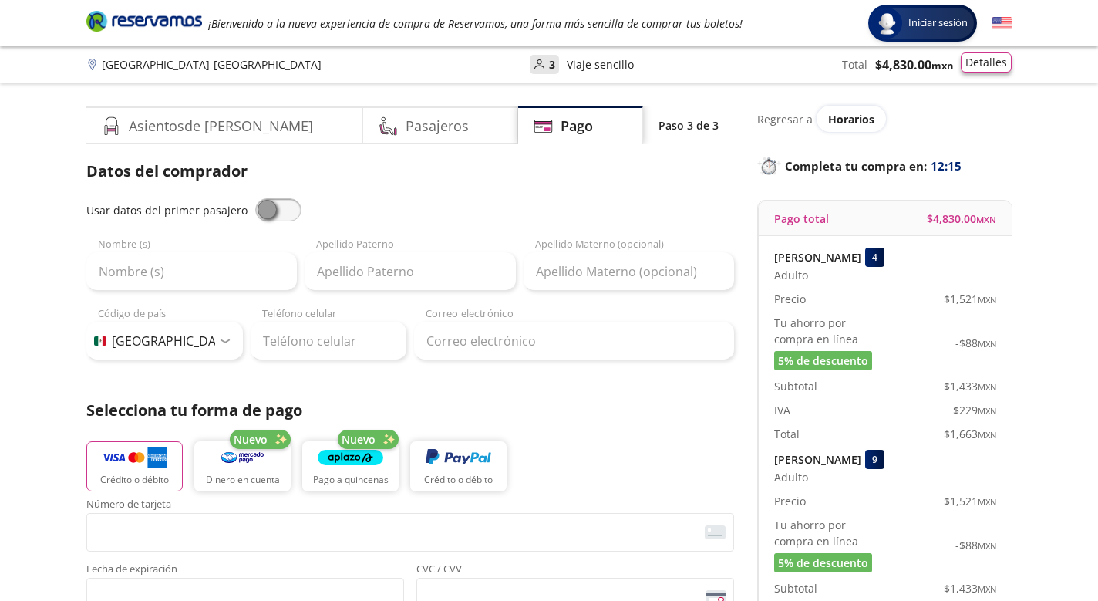
click at [989, 63] on button "Detalles" at bounding box center [986, 62] width 51 height 20
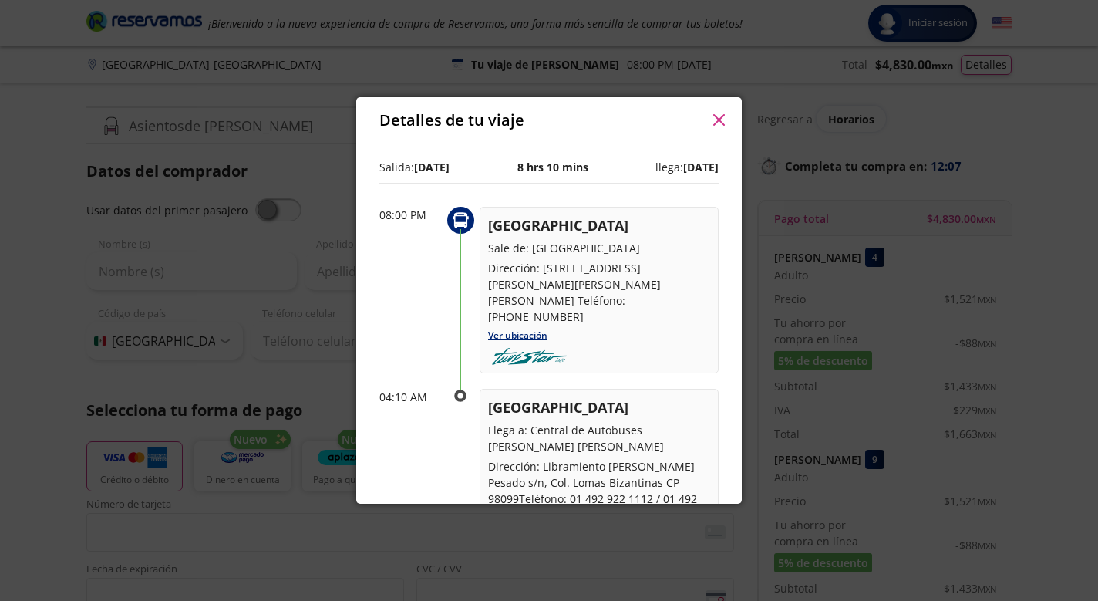
click at [721, 124] on icon "button" at bounding box center [719, 120] width 12 height 12
